Goal: Find specific page/section: Find specific page/section

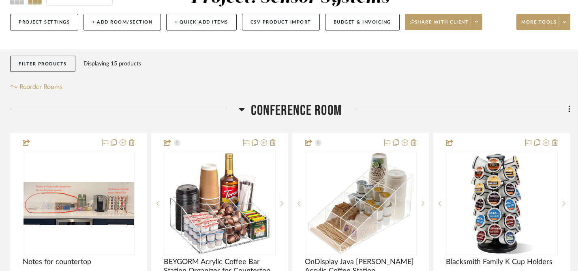
scroll to position [0, 2]
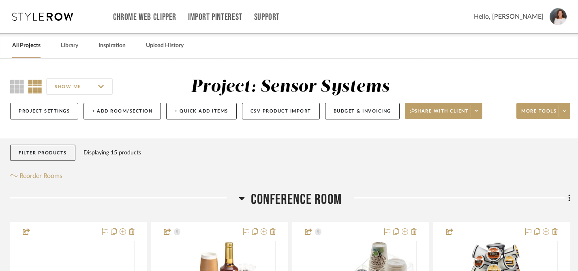
click at [57, 16] on icon at bounding box center [42, 17] width 61 height 8
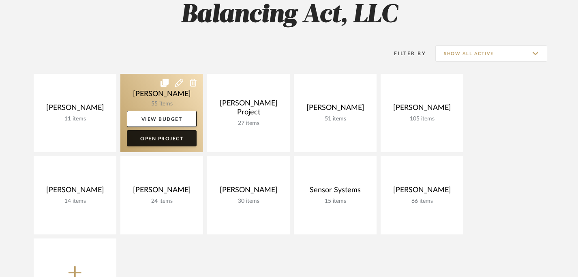
scroll to position [82, 0]
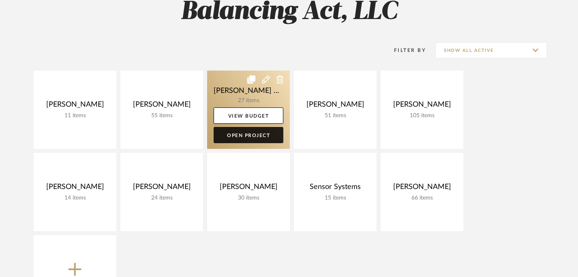
click at [243, 136] on link "Open Project" at bounding box center [249, 135] width 70 height 16
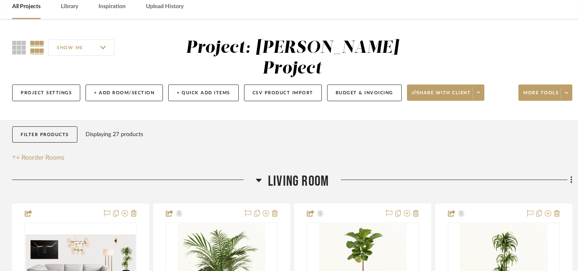
scroll to position [41, 0]
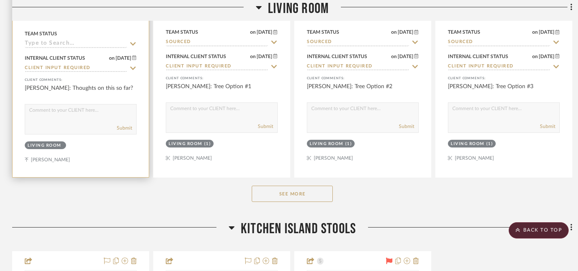
scroll to position [430, 0]
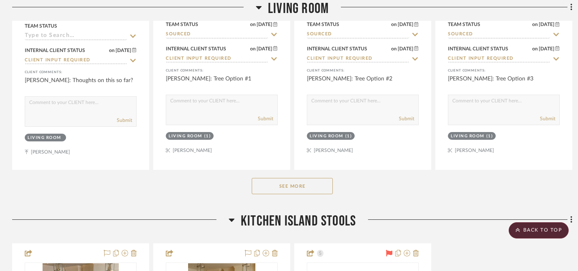
click at [282, 178] on button "See More" at bounding box center [292, 186] width 81 height 16
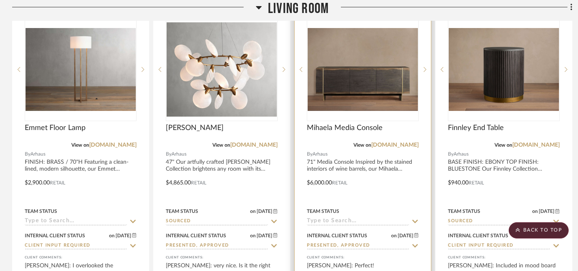
scroll to position [965, 0]
